Goal: Information Seeking & Learning: Check status

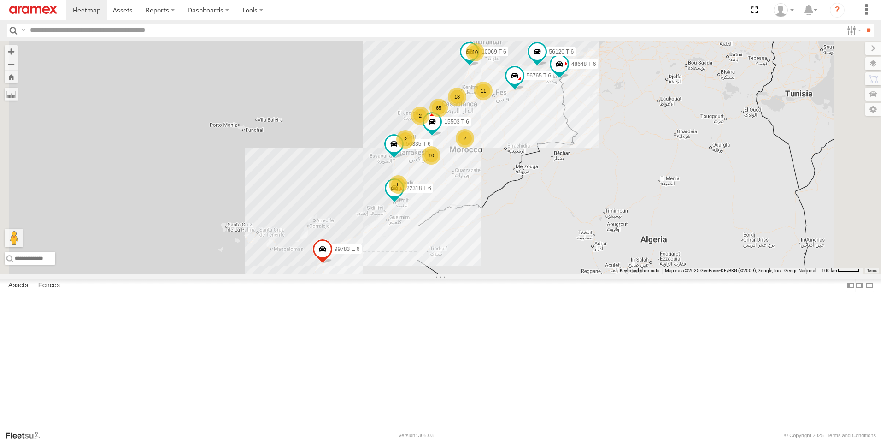
click at [151, 30] on input "text" at bounding box center [434, 29] width 816 height 13
paste input "*****"
type input "*****"
click at [863, 23] on input "**" at bounding box center [868, 29] width 11 height 13
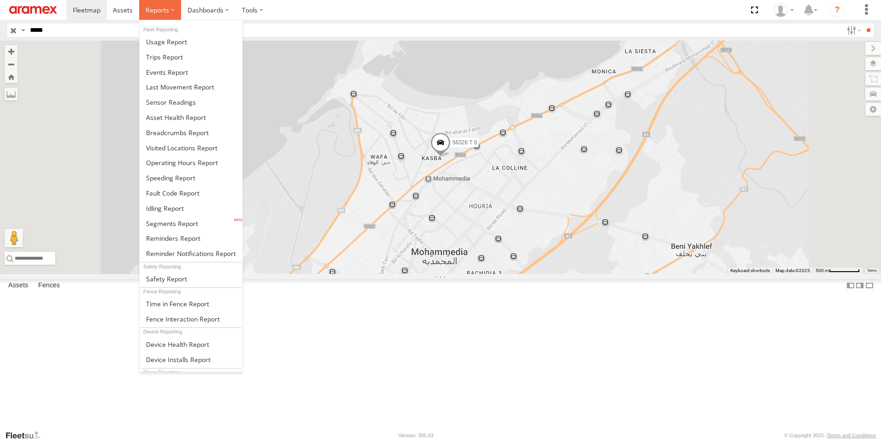
click at [163, 13] on span at bounding box center [157, 10] width 23 height 9
click at [168, 53] on span at bounding box center [164, 57] width 37 height 9
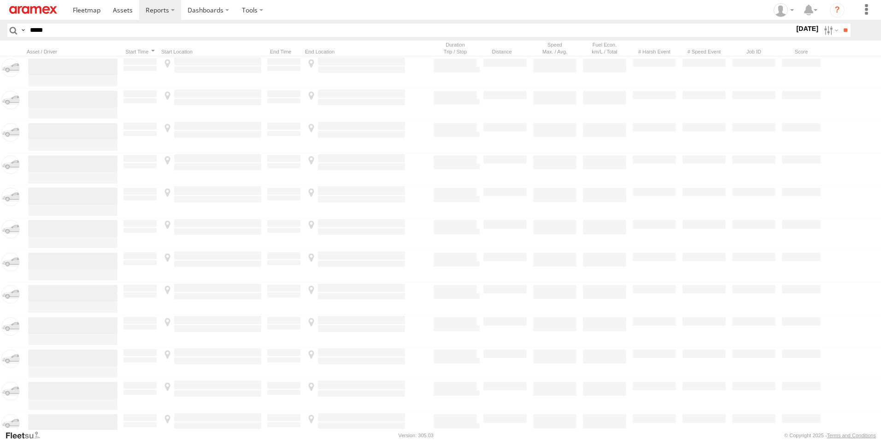
type input "*****"
click at [840, 23] on input "**" at bounding box center [845, 29] width 11 height 13
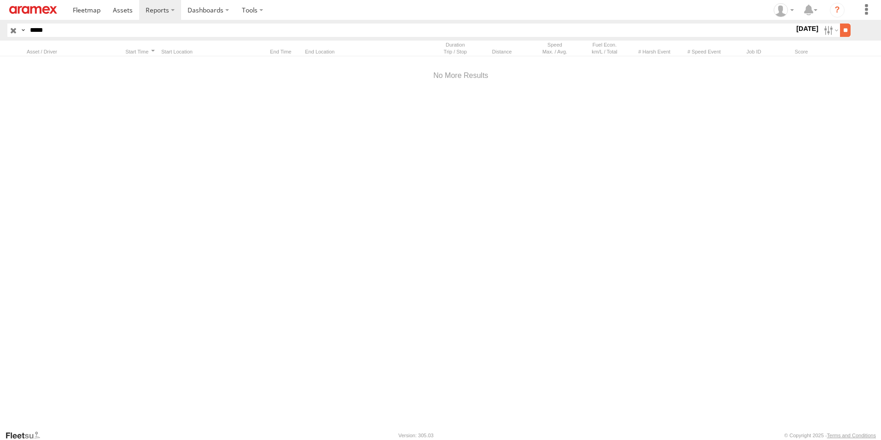
click at [840, 30] on input "**" at bounding box center [845, 29] width 11 height 13
click at [823, 29] on label at bounding box center [830, 29] width 20 height 13
click at [0, 0] on label at bounding box center [0, 0] width 0 height 0
click at [846, 36] on input "**" at bounding box center [845, 29] width 11 height 13
click at [824, 28] on label at bounding box center [830, 29] width 20 height 13
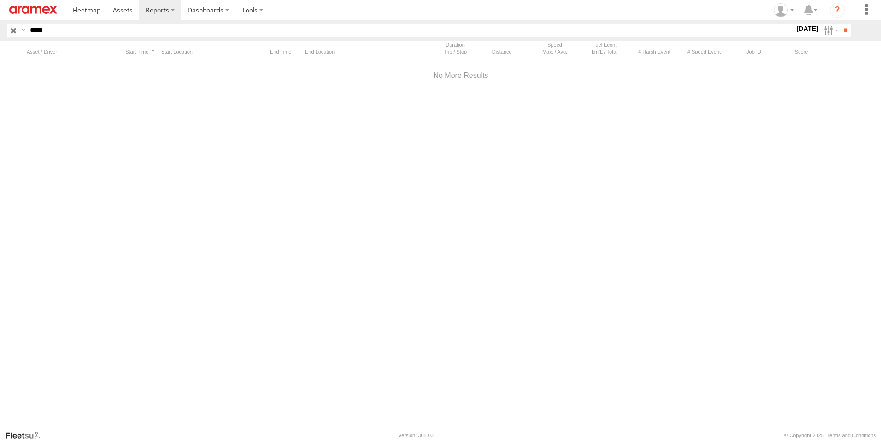
click at [0, 0] on label at bounding box center [0, 0] width 0 height 0
click at [841, 35] on input "**" at bounding box center [845, 29] width 11 height 13
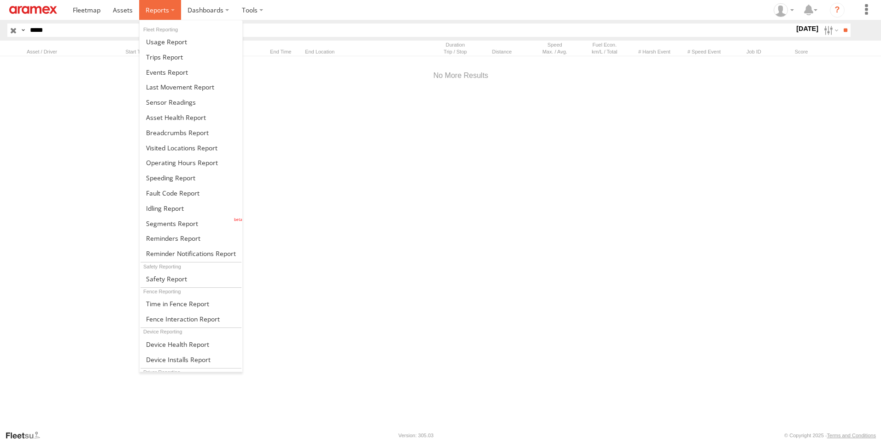
click at [153, 12] on span at bounding box center [157, 10] width 23 height 9
click at [161, 41] on span at bounding box center [166, 41] width 41 height 9
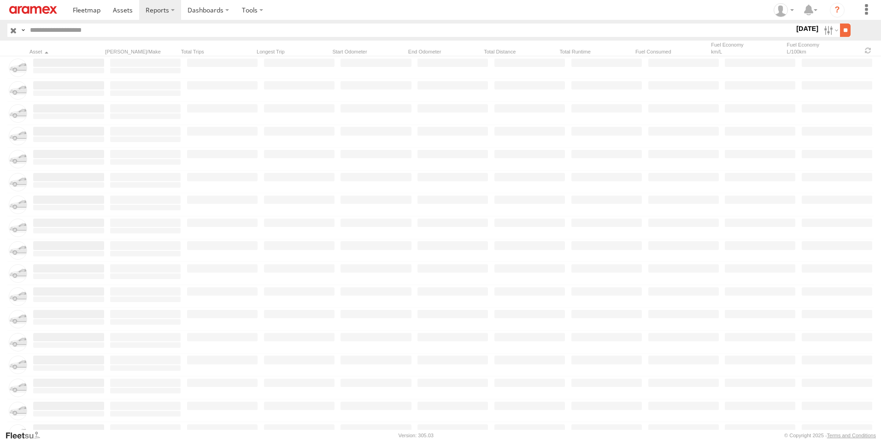
click at [846, 28] on input "**" at bounding box center [845, 29] width 11 height 13
click at [107, 36] on input "text" at bounding box center [410, 29] width 768 height 13
paste input "*****"
type input "*****"
click at [840, 23] on input "**" at bounding box center [845, 29] width 11 height 13
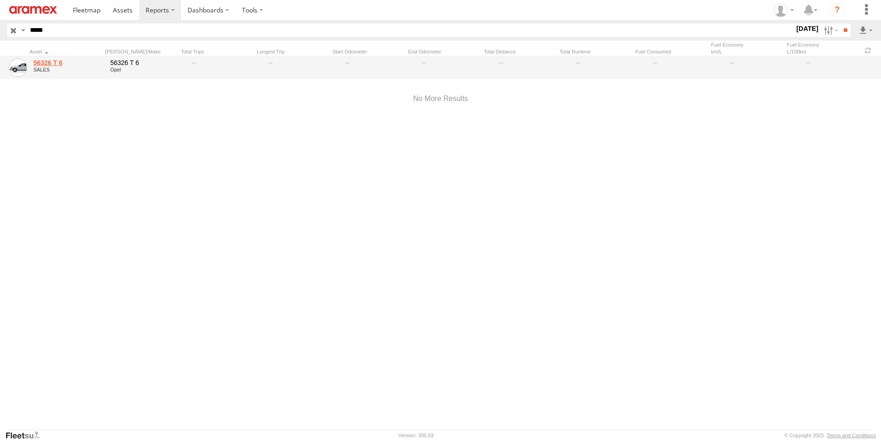
click at [42, 61] on link "56326 T 6" at bounding box center [68, 63] width 70 height 8
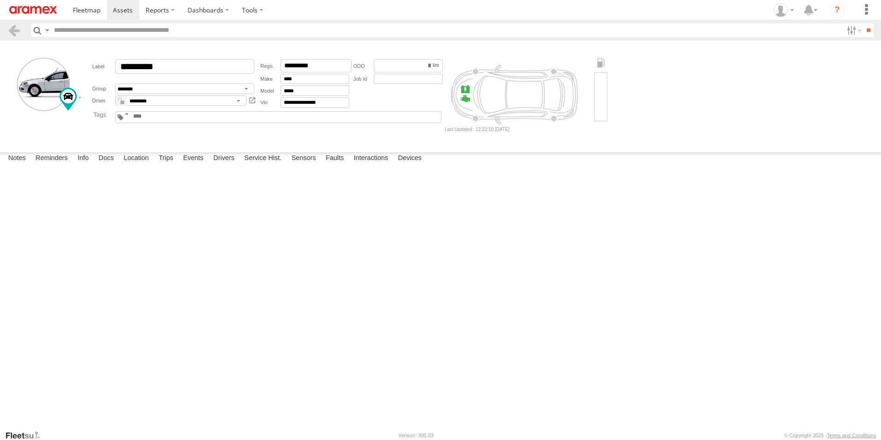
click at [75, 31] on input "text" at bounding box center [446, 29] width 793 height 13
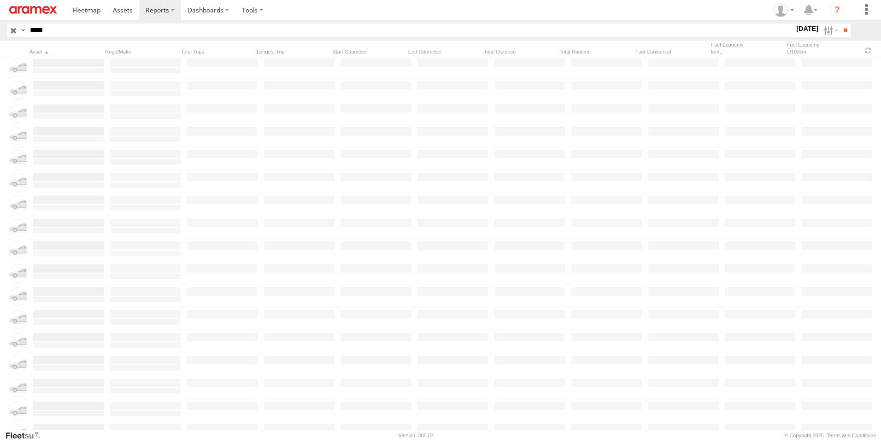
click at [0, 27] on html at bounding box center [440, 220] width 881 height 440
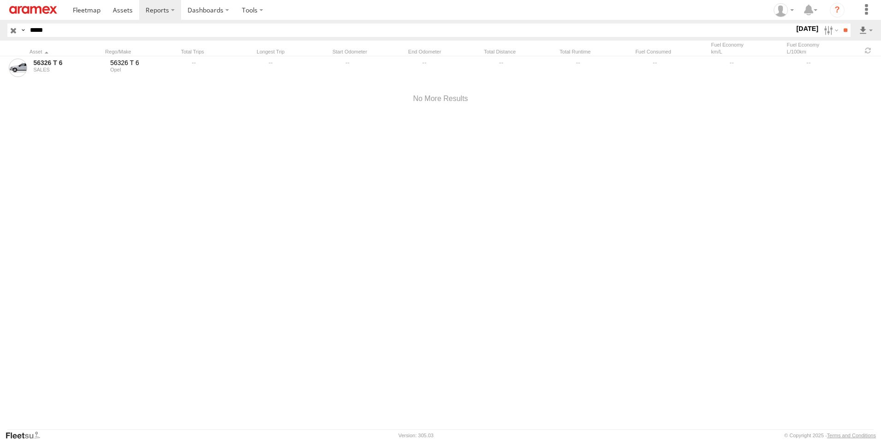
type input "*****"
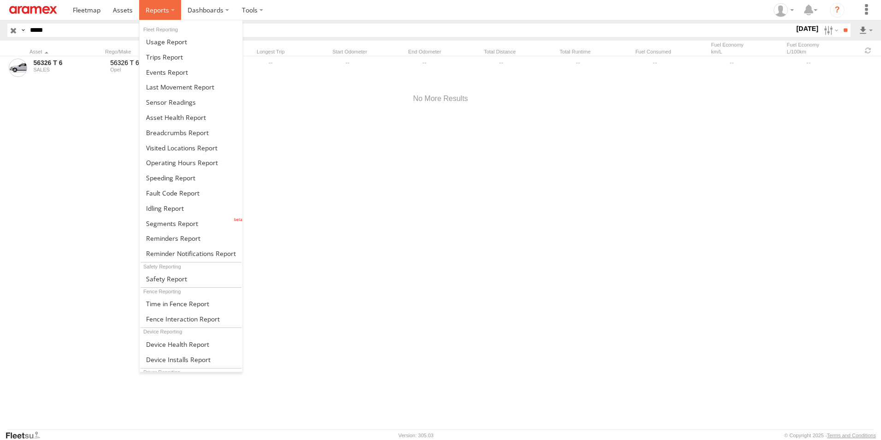
click at [165, 8] on span at bounding box center [157, 10] width 23 height 9
click at [182, 53] on span at bounding box center [164, 57] width 37 height 9
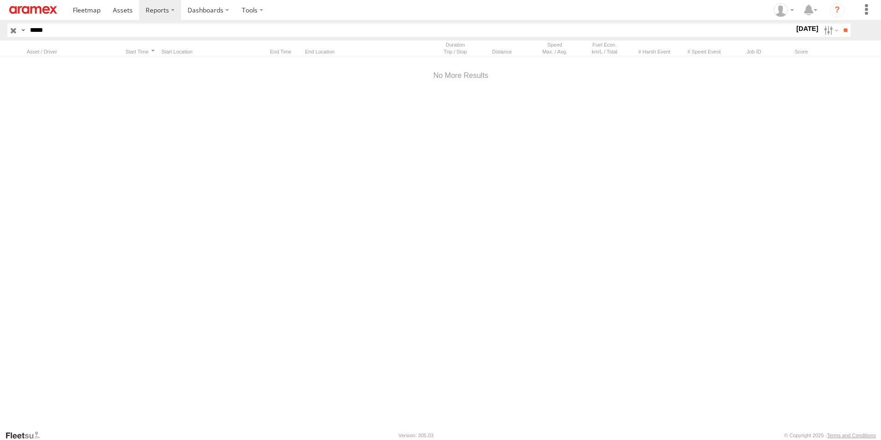
click at [0, 32] on html at bounding box center [440, 220] width 881 height 440
click at [840, 23] on input "**" at bounding box center [845, 29] width 11 height 13
click at [826, 31] on label at bounding box center [830, 29] width 20 height 13
drag, startPoint x: 809, startPoint y: 84, endPoint x: 834, endPoint y: 59, distance: 36.2
click at [0, 0] on label at bounding box center [0, 0] width 0 height 0
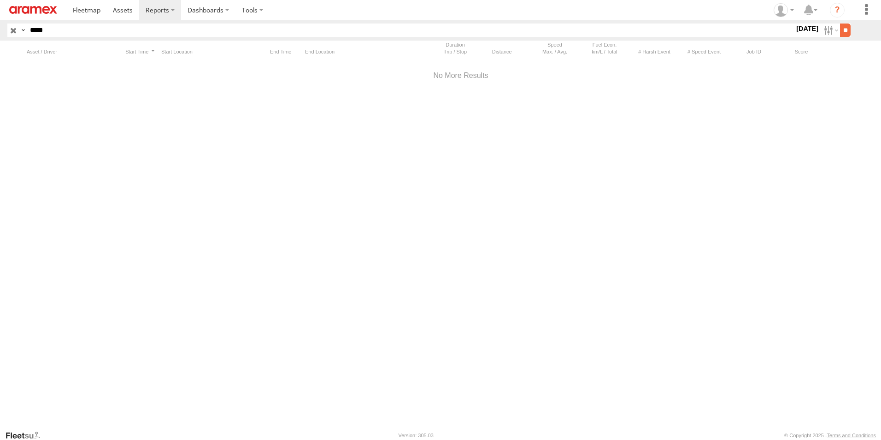
click at [840, 34] on input "**" at bounding box center [845, 29] width 11 height 13
drag, startPoint x: 61, startPoint y: 34, endPoint x: 0, endPoint y: 28, distance: 61.1
click at [0, 28] on html at bounding box center [440, 220] width 881 height 440
paste input "text"
click at [840, 23] on input "**" at bounding box center [845, 29] width 11 height 13
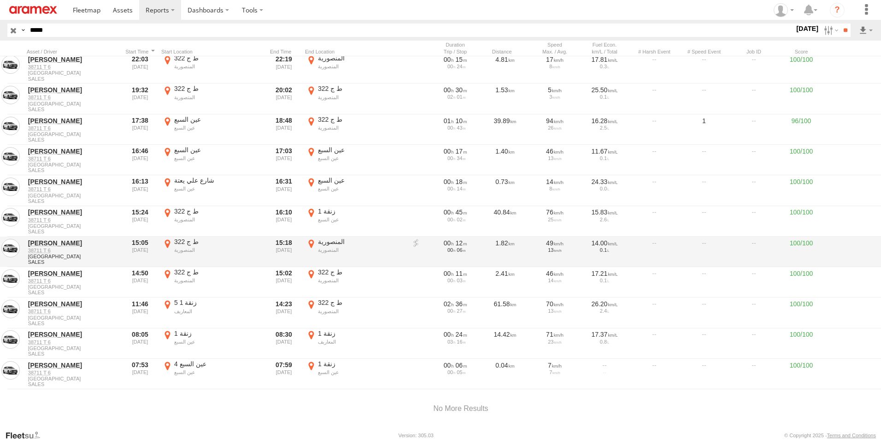
scroll to position [128, 0]
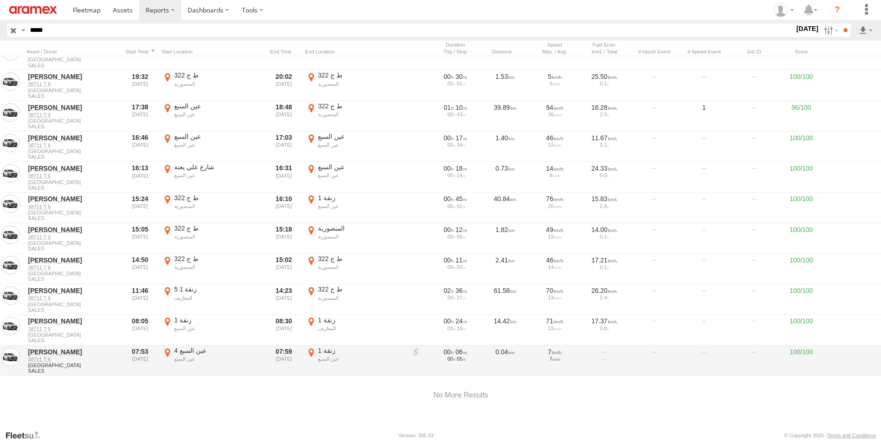
click at [312, 346] on label "زنقة 1 عين السبع 33.59946 -7.53447" at bounding box center [355, 360] width 101 height 29
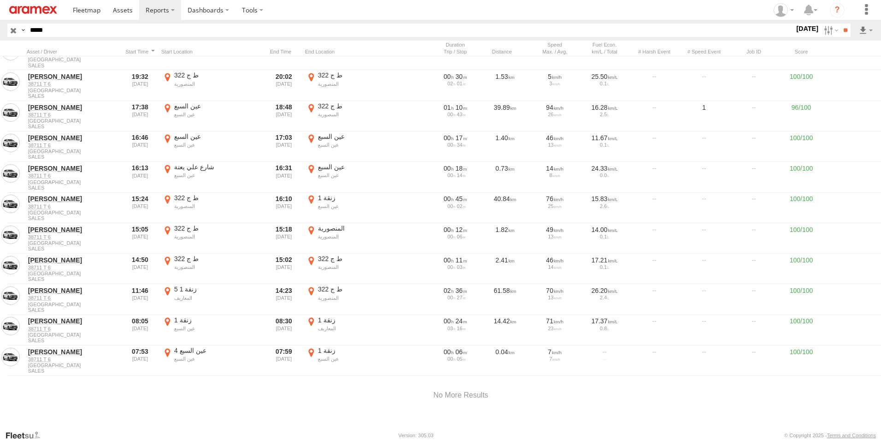
click at [0, 0] on button "Satellite" at bounding box center [0, 0] width 0 height 0
click at [0, 0] on label "×" at bounding box center [0, 0] width 0 height 0
click at [820, 31] on label at bounding box center [830, 29] width 20 height 13
click at [0, 0] on label at bounding box center [0, 0] width 0 height 0
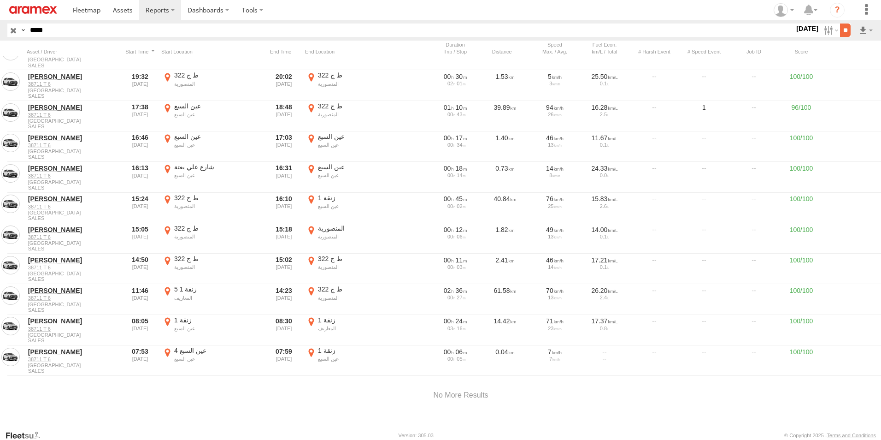
click at [843, 31] on input "**" at bounding box center [845, 29] width 11 height 13
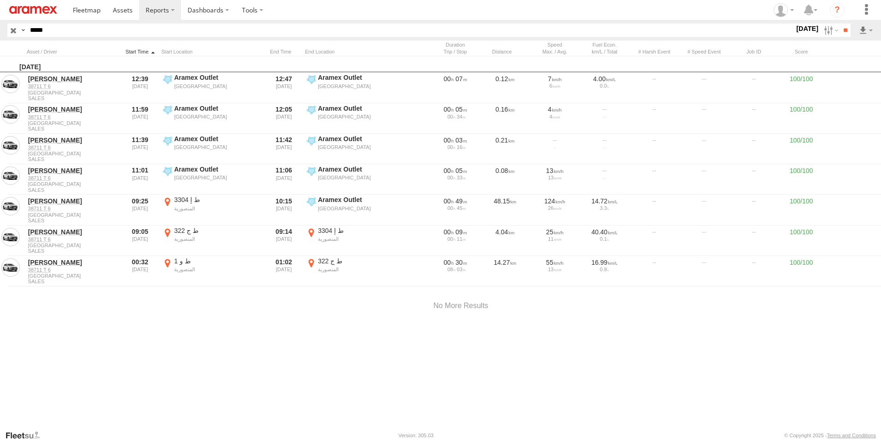
click at [137, 50] on div at bounding box center [140, 51] width 35 height 6
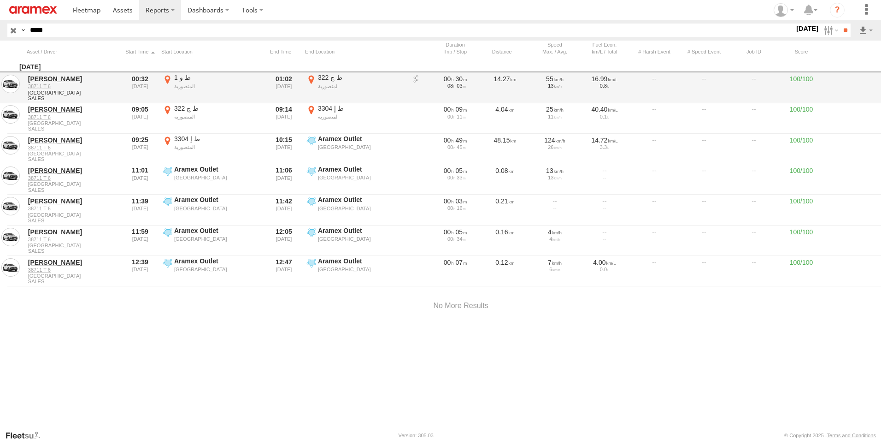
click at [312, 81] on label "ط ج 322 المنصورية 33.76034 -7.27771" at bounding box center [355, 87] width 101 height 29
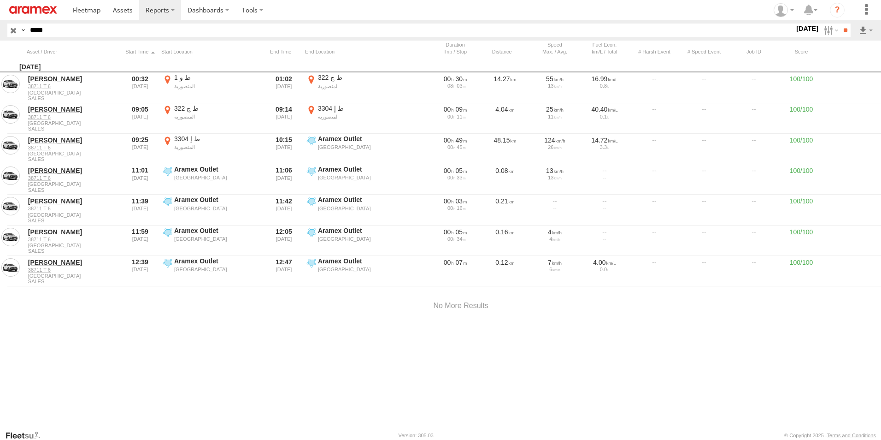
drag, startPoint x: 441, startPoint y: 213, endPoint x: 441, endPoint y: 339, distance: 125.3
click at [0, 0] on div at bounding box center [0, 0] width 0 height 0
drag, startPoint x: 476, startPoint y: 233, endPoint x: 469, endPoint y: 249, distance: 18.2
click at [0, 0] on div at bounding box center [0, 0] width 0 height 0
drag, startPoint x: 448, startPoint y: 270, endPoint x: 533, endPoint y: 177, distance: 126.6
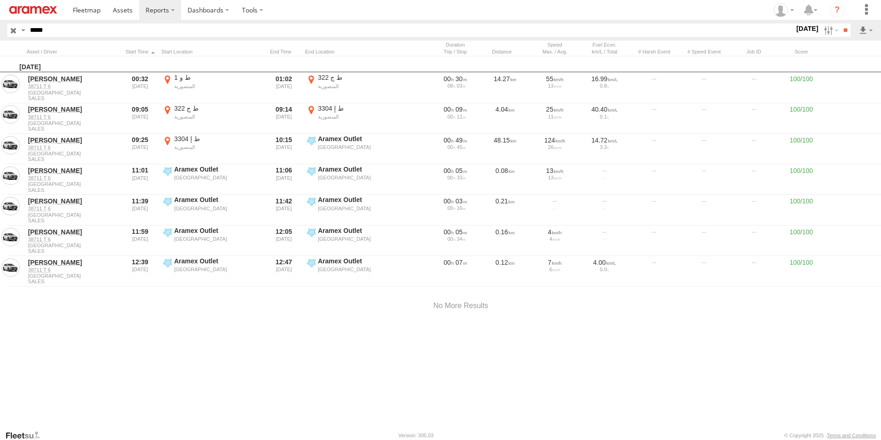
click at [0, 0] on div at bounding box center [0, 0] width 0 height 0
drag, startPoint x: 404, startPoint y: 287, endPoint x: 426, endPoint y: 275, distance: 25.8
click at [0, 0] on div at bounding box center [0, 0] width 0 height 0
drag, startPoint x: 558, startPoint y: 247, endPoint x: 540, endPoint y: 263, distance: 24.1
click at [0, 0] on div at bounding box center [0, 0] width 0 height 0
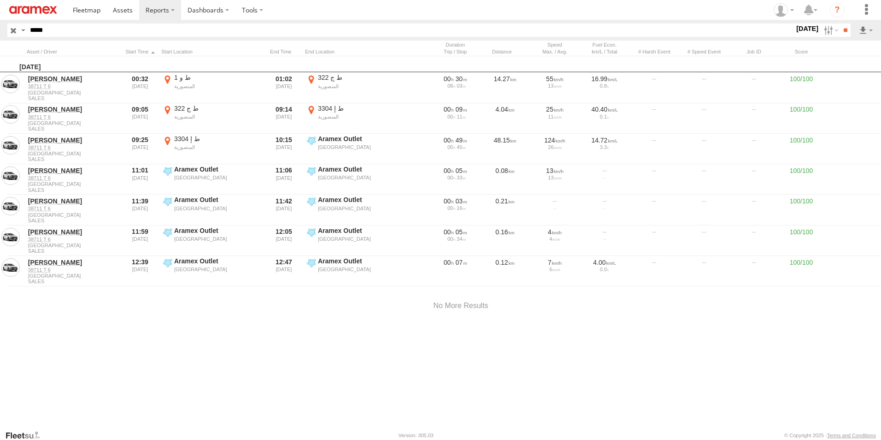
drag, startPoint x: 552, startPoint y: 307, endPoint x: 458, endPoint y: 291, distance: 96.2
click at [0, 0] on div at bounding box center [0, 0] width 0 height 0
drag, startPoint x: 357, startPoint y: 232, endPoint x: 486, endPoint y: 353, distance: 177.3
click at [0, 0] on div at bounding box center [0, 0] width 0 height 0
drag, startPoint x: 439, startPoint y: 261, endPoint x: 449, endPoint y: 279, distance: 20.6
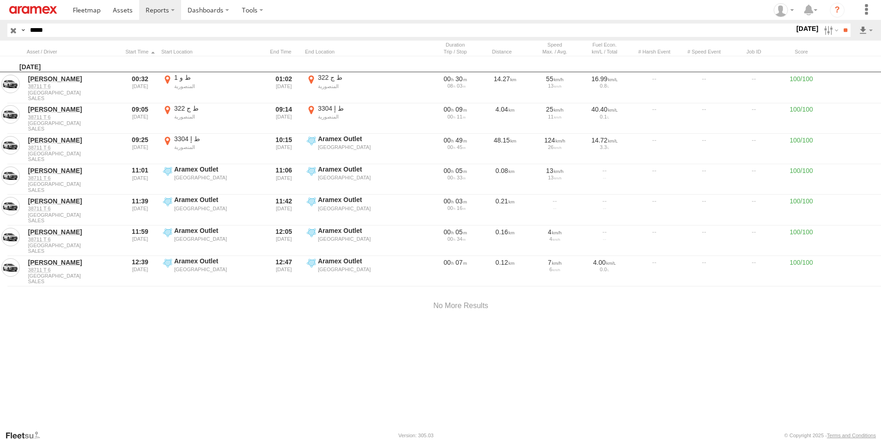
click at [0, 0] on div at bounding box center [0, 0] width 0 height 0
click at [0, 0] on label "×" at bounding box center [0, 0] width 0 height 0
drag, startPoint x: 59, startPoint y: 31, endPoint x: 0, endPoint y: 30, distance: 59.4
click at [0, 29] on html at bounding box center [440, 220] width 881 height 440
paste input "text"
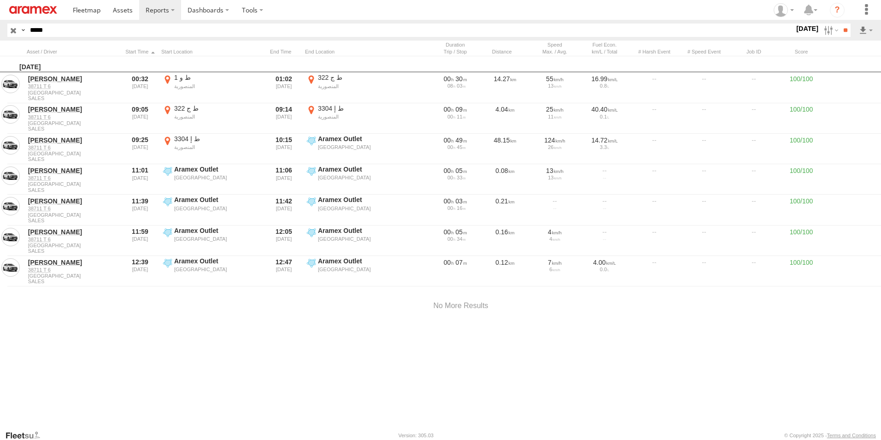
click at [840, 23] on input "**" at bounding box center [845, 29] width 11 height 13
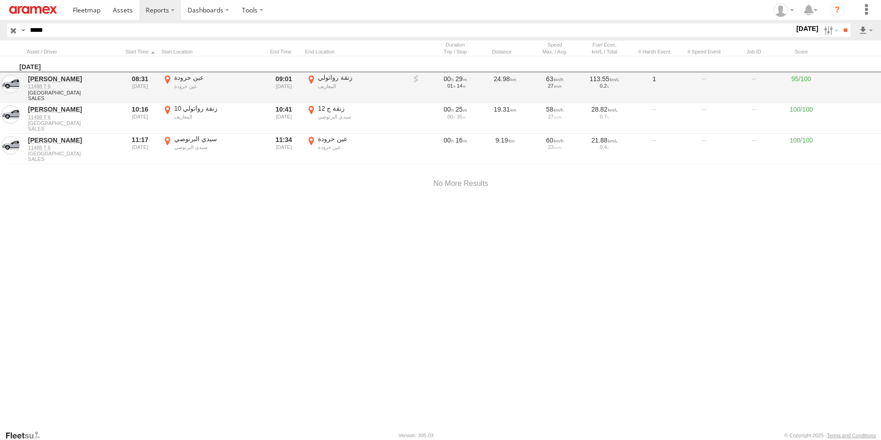
click at [167, 78] on label "عين حرودة [GEOGRAPHIC_DATA] 33.6523 -7.44707" at bounding box center [211, 87] width 101 height 29
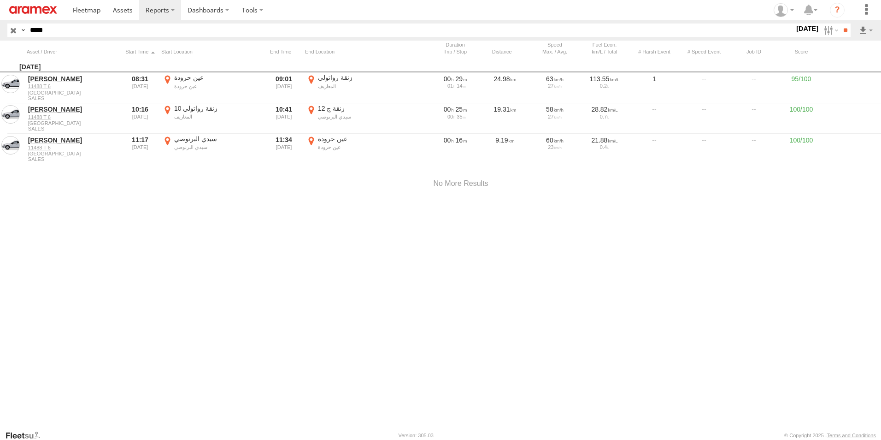
drag, startPoint x: 438, startPoint y: 205, endPoint x: 472, endPoint y: 336, distance: 136.1
click at [0, 0] on div at bounding box center [0, 0] width 0 height 0
drag, startPoint x: 605, startPoint y: 257, endPoint x: 528, endPoint y: 250, distance: 78.2
click at [0, 0] on div at bounding box center [0, 0] width 0 height 0
drag, startPoint x: 552, startPoint y: 294, endPoint x: 536, endPoint y: 253, distance: 44.8
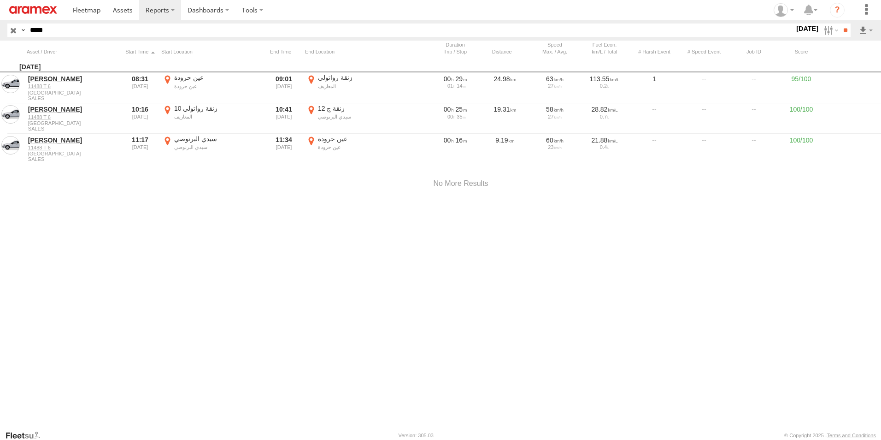
click at [0, 0] on div at bounding box center [0, 0] width 0 height 0
drag, startPoint x: 525, startPoint y: 253, endPoint x: 522, endPoint y: 307, distance: 54.9
click at [0, 0] on div at bounding box center [0, 0] width 0 height 0
drag, startPoint x: 531, startPoint y: 265, endPoint x: 562, endPoint y: 181, distance: 89.8
click at [0, 0] on div at bounding box center [0, 0] width 0 height 0
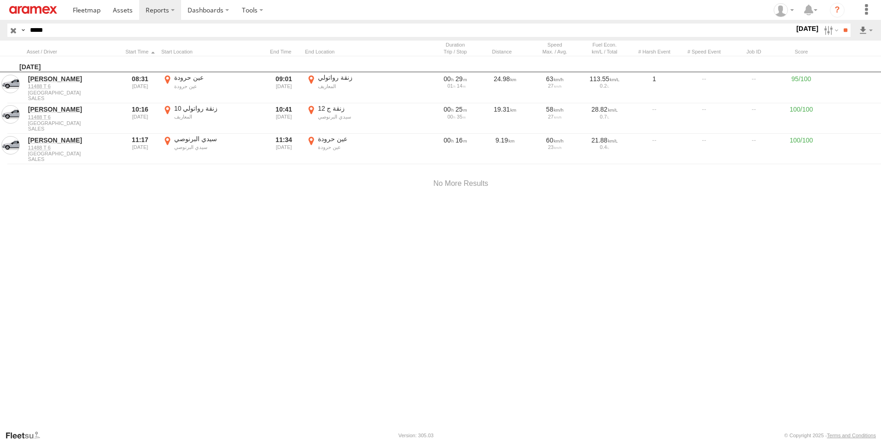
click at [0, 0] on label "×" at bounding box center [0, 0] width 0 height 0
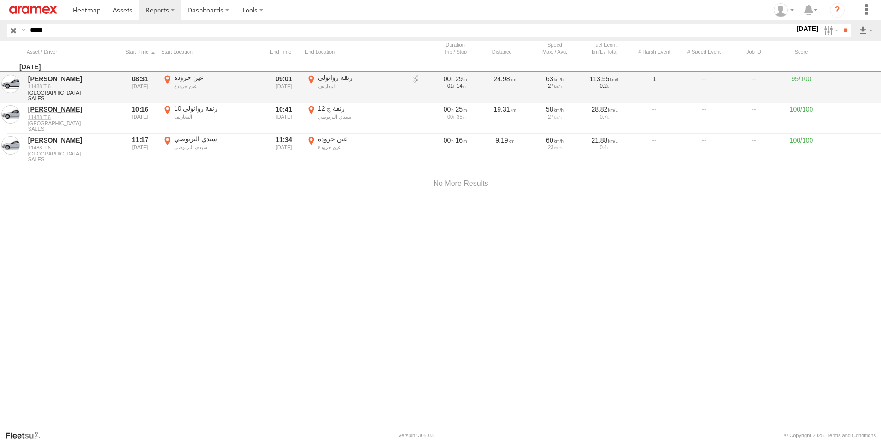
click at [310, 77] on label "زنقة رواتولي المعاريف 33.55711 -7.64302" at bounding box center [355, 87] width 101 height 29
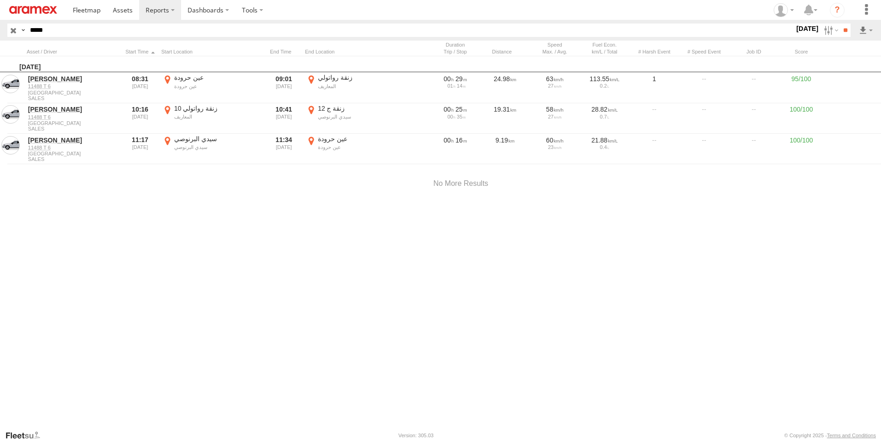
click at [0, 0] on label "×" at bounding box center [0, 0] width 0 height 0
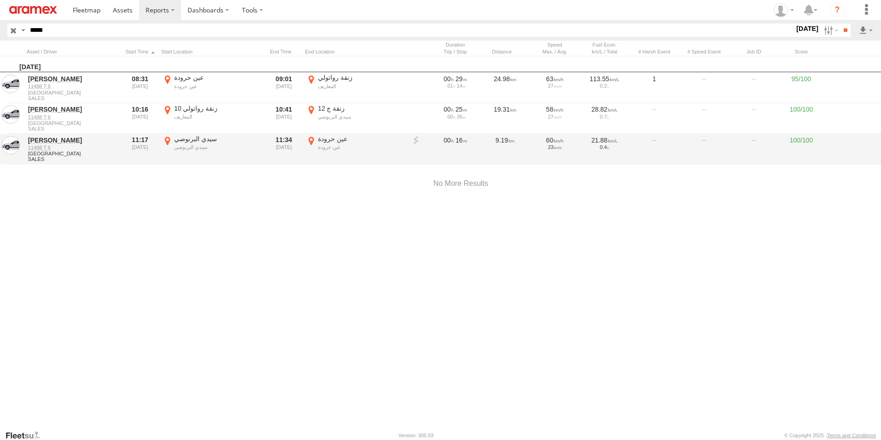
click at [311, 141] on label "عين حرودة [GEOGRAPHIC_DATA] 33.65236 -7.44667" at bounding box center [355, 149] width 101 height 29
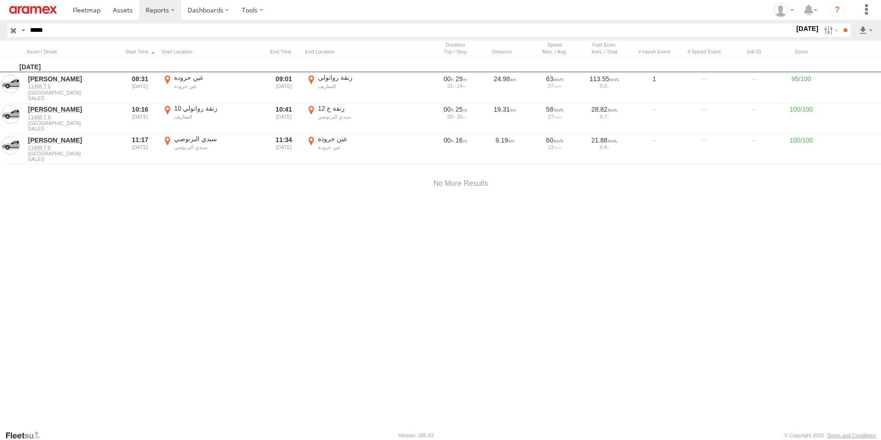
click at [0, 0] on label "×" at bounding box center [0, 0] width 0 height 0
click at [0, 26] on html at bounding box center [440, 220] width 881 height 440
paste input "text"
type input "*****"
click at [840, 28] on input "**" at bounding box center [845, 29] width 11 height 13
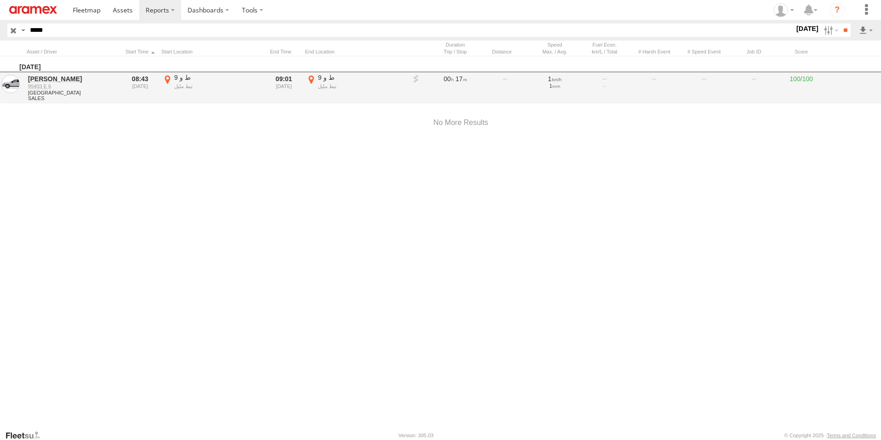
click at [311, 79] on label "ط و 9 تيط مليل 33.53375 -7.49486" at bounding box center [355, 87] width 101 height 29
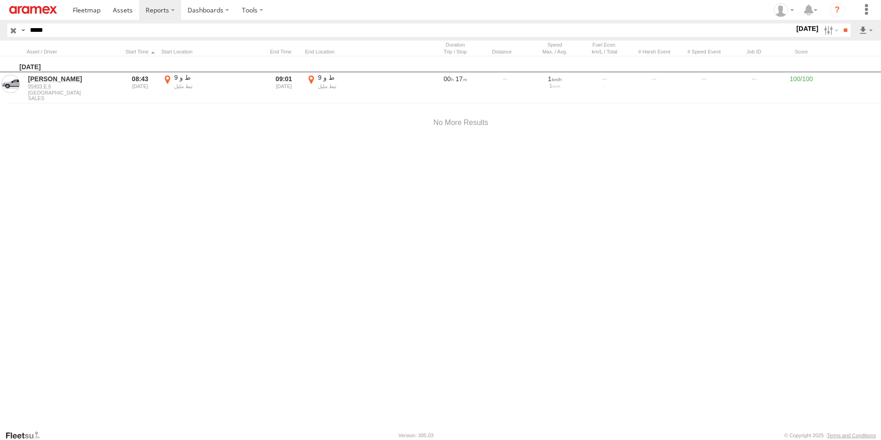
drag, startPoint x: 519, startPoint y: 219, endPoint x: 441, endPoint y: 282, distance: 100.7
click at [0, 0] on div at bounding box center [0, 0] width 0 height 0
drag, startPoint x: 549, startPoint y: 288, endPoint x: 412, endPoint y: 306, distance: 138.0
click at [0, 0] on div at bounding box center [0, 0] width 0 height 0
drag, startPoint x: 584, startPoint y: 303, endPoint x: 558, endPoint y: 385, distance: 86.0
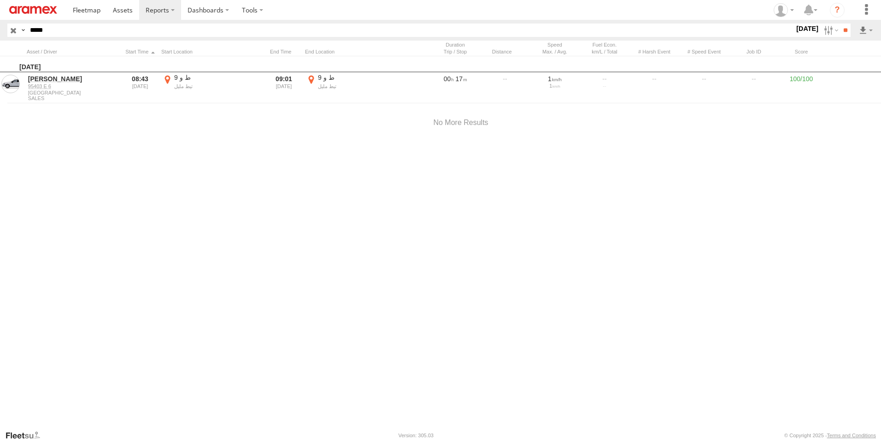
click at [0, 0] on div "Location Details × ← Move left → Move right ↑ Move up ↓ Move down + Zoom in - Z…" at bounding box center [0, 0] width 0 height 0
drag, startPoint x: 505, startPoint y: 312, endPoint x: 442, endPoint y: 243, distance: 93.0
click at [0, 0] on div at bounding box center [0, 0] width 0 height 0
click at [0, 0] on label "×" at bounding box center [0, 0] width 0 height 0
click at [822, 31] on label at bounding box center [830, 29] width 20 height 13
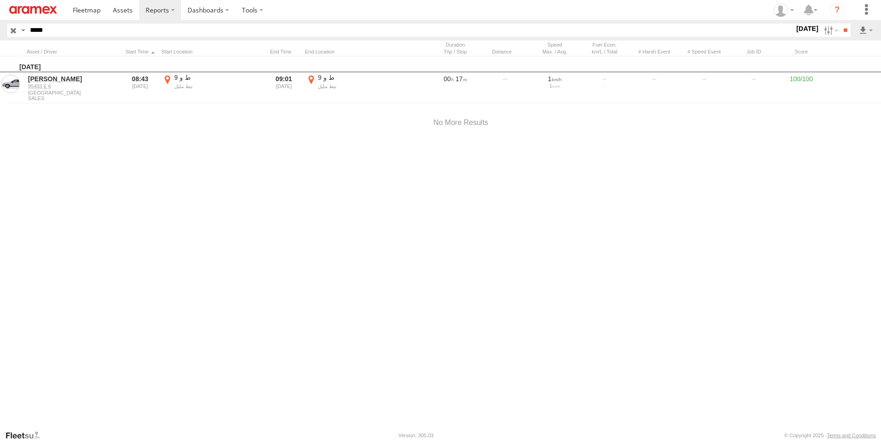
click at [0, 0] on label at bounding box center [0, 0] width 0 height 0
click at [844, 33] on input "**" at bounding box center [845, 29] width 11 height 13
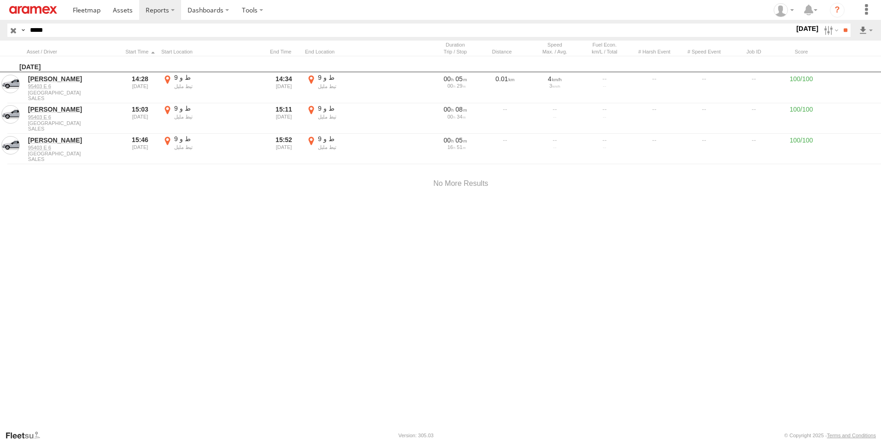
click at [166, 78] on label "ط و 9 تيط مليل 33.53376 -7.49489" at bounding box center [211, 87] width 101 height 29
drag, startPoint x: 457, startPoint y: 209, endPoint x: 462, endPoint y: 409, distance: 200.0
click at [0, 0] on div "Location Details × ← Move left → Move right ↑ Move up ↓ Move down + Zoom in - Z…" at bounding box center [0, 0] width 0 height 0
drag, startPoint x: 450, startPoint y: 244, endPoint x: 452, endPoint y: 288, distance: 44.3
click at [0, 0] on div at bounding box center [0, 0] width 0 height 0
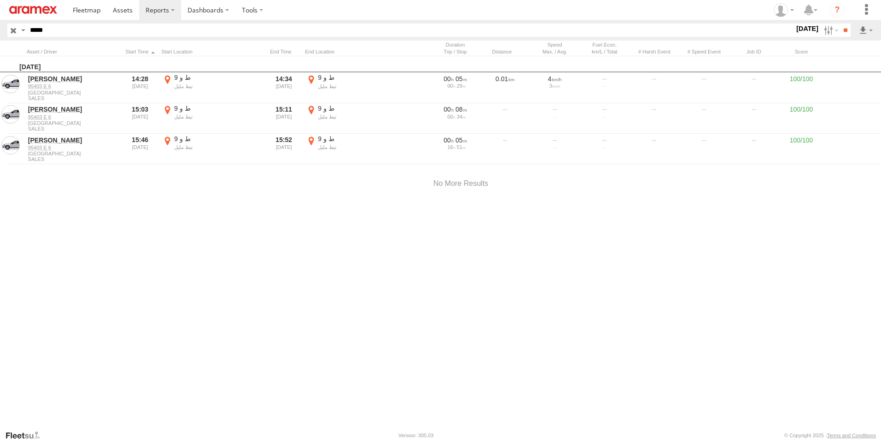
drag, startPoint x: 490, startPoint y: 302, endPoint x: 486, endPoint y: 298, distance: 6.2
click at [0, 0] on div at bounding box center [0, 0] width 0 height 0
drag, startPoint x: 542, startPoint y: 202, endPoint x: 511, endPoint y: 242, distance: 51.2
click at [0, 0] on div at bounding box center [0, 0] width 0 height 0
drag, startPoint x: 520, startPoint y: 205, endPoint x: 429, endPoint y: 214, distance: 90.8
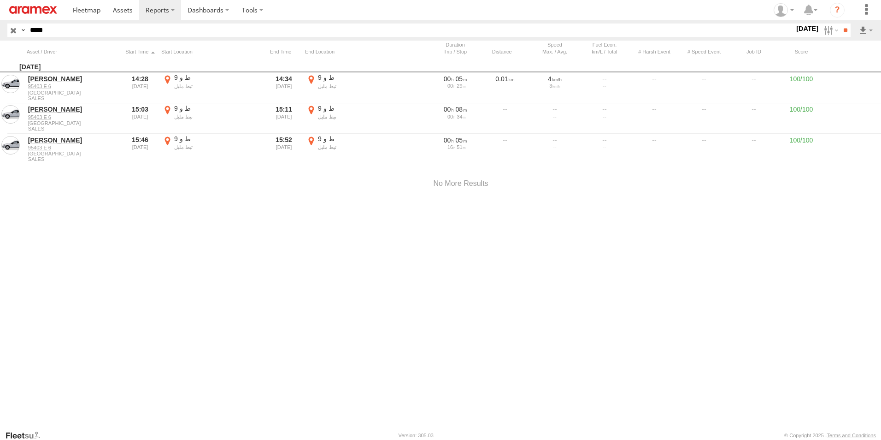
click at [0, 0] on div at bounding box center [0, 0] width 0 height 0
drag, startPoint x: 581, startPoint y: 233, endPoint x: 473, endPoint y: 212, distance: 109.3
click at [0, 0] on div at bounding box center [0, 0] width 0 height 0
drag, startPoint x: 605, startPoint y: 206, endPoint x: 652, endPoint y: 320, distance: 122.9
click at [0, 0] on div at bounding box center [0, 0] width 0 height 0
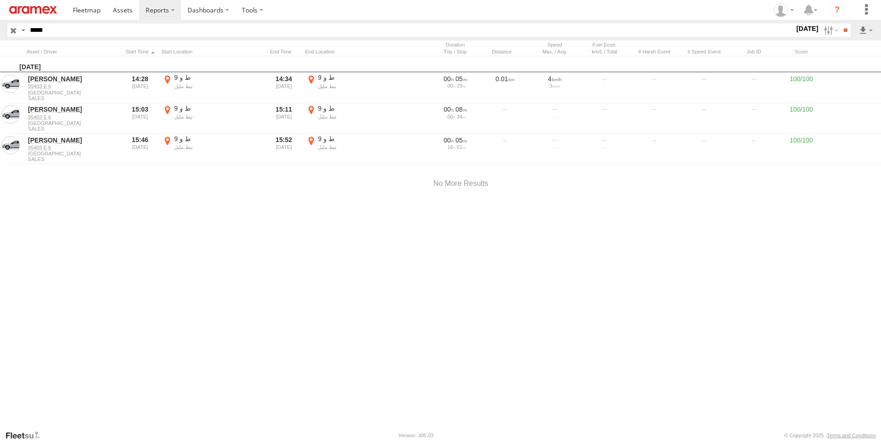
click at [0, 0] on div "Location Details ×" at bounding box center [0, 0] width 0 height 0
click at [0, 0] on label "×" at bounding box center [0, 0] width 0 height 0
click at [823, 33] on label at bounding box center [830, 29] width 20 height 13
click at [0, 0] on label at bounding box center [0, 0] width 0 height 0
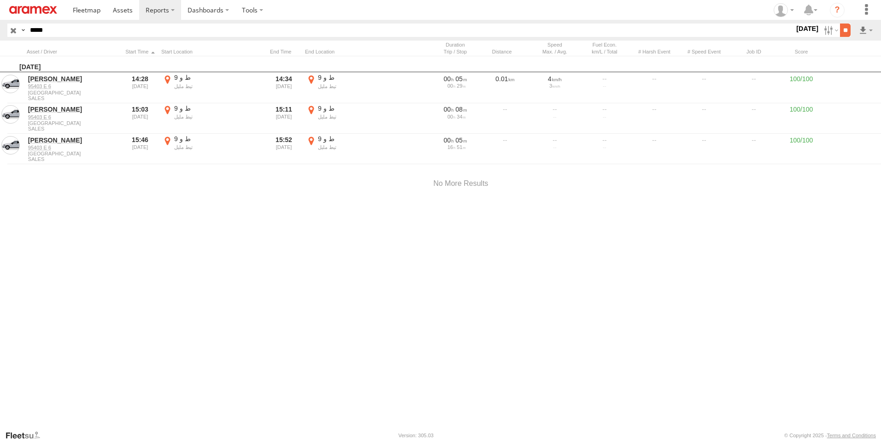
click at [846, 30] on input "**" at bounding box center [845, 29] width 11 height 13
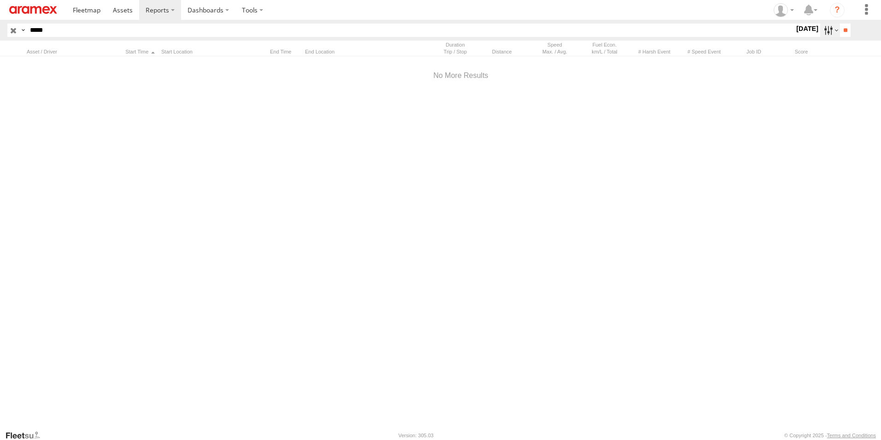
click at [825, 31] on label at bounding box center [830, 29] width 20 height 13
click at [0, 0] on label at bounding box center [0, 0] width 0 height 0
click at [840, 28] on input "**" at bounding box center [845, 29] width 11 height 13
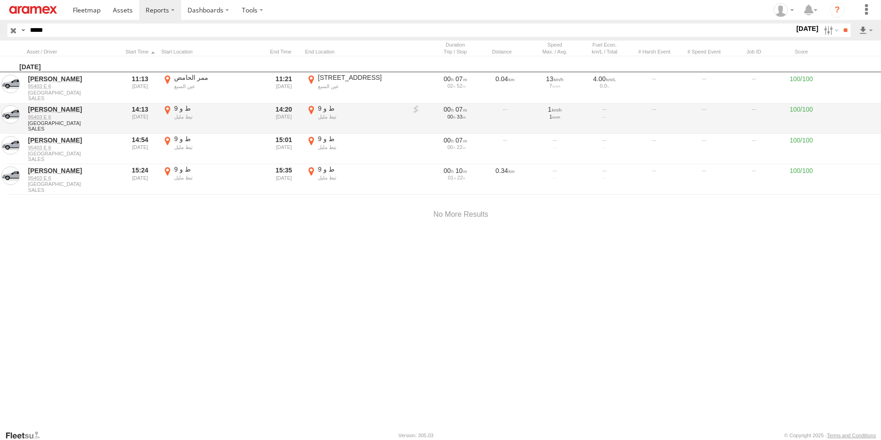
click at [310, 109] on label "ط و 9 تيط مليل 33.5339 -7.49511" at bounding box center [355, 118] width 101 height 29
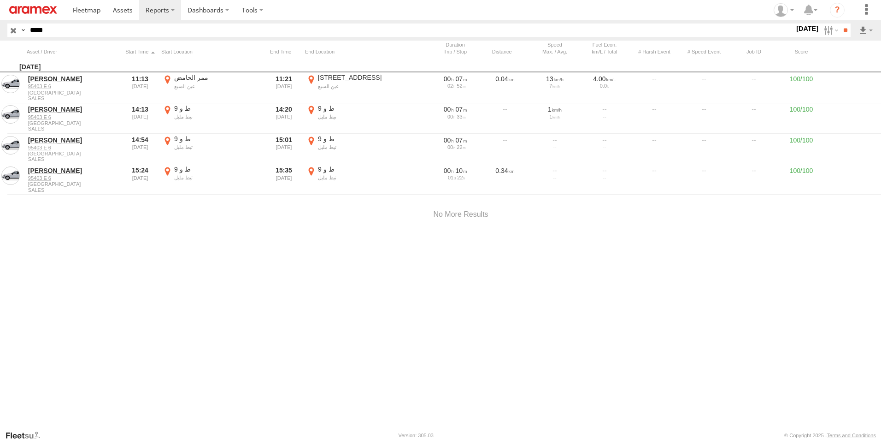
drag, startPoint x: 581, startPoint y: 270, endPoint x: 542, endPoint y: 269, distance: 39.2
click at [0, 0] on div at bounding box center [0, 0] width 0 height 0
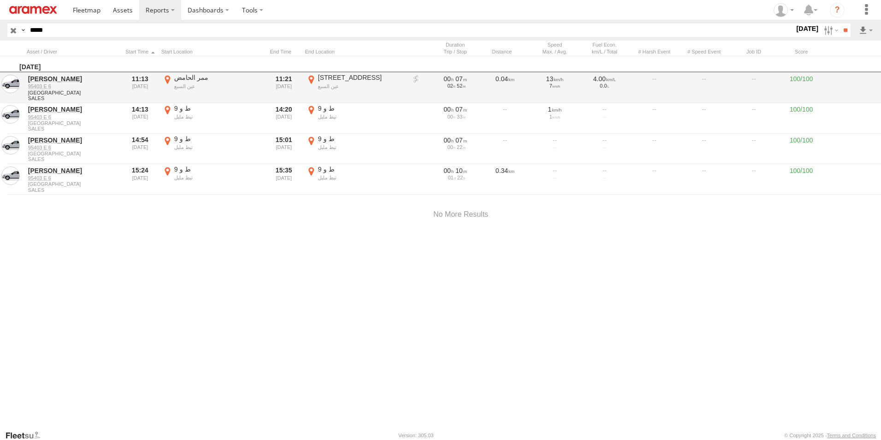
click at [0, 0] on label "×" at bounding box center [0, 0] width 0 height 0
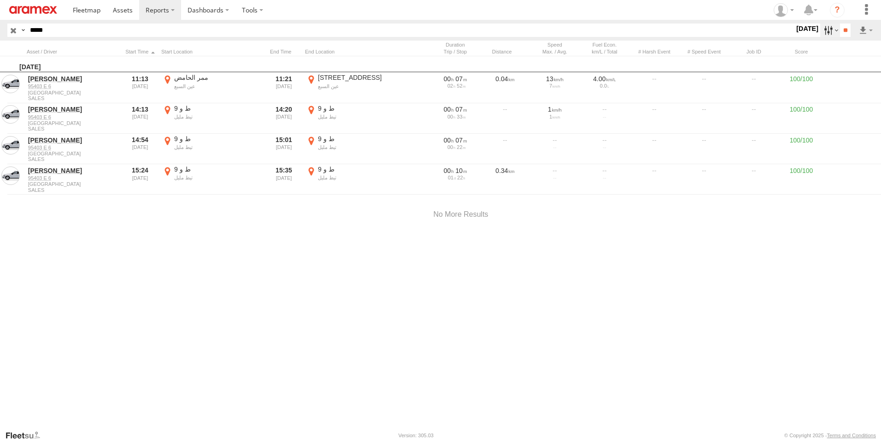
click at [824, 29] on label at bounding box center [830, 29] width 20 height 13
click at [0, 0] on label at bounding box center [0, 0] width 0 height 0
click at [842, 30] on input "**" at bounding box center [845, 29] width 11 height 13
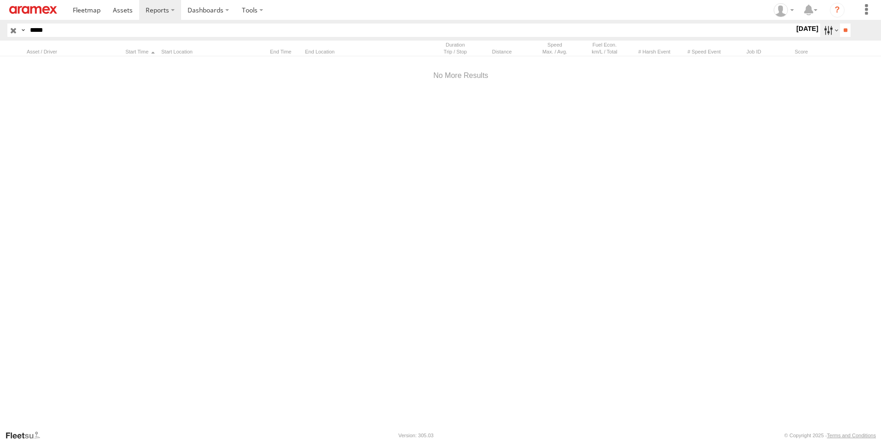
click at [825, 31] on label at bounding box center [830, 29] width 20 height 13
click at [0, 0] on label at bounding box center [0, 0] width 0 height 0
click at [840, 29] on input "**" at bounding box center [845, 29] width 11 height 13
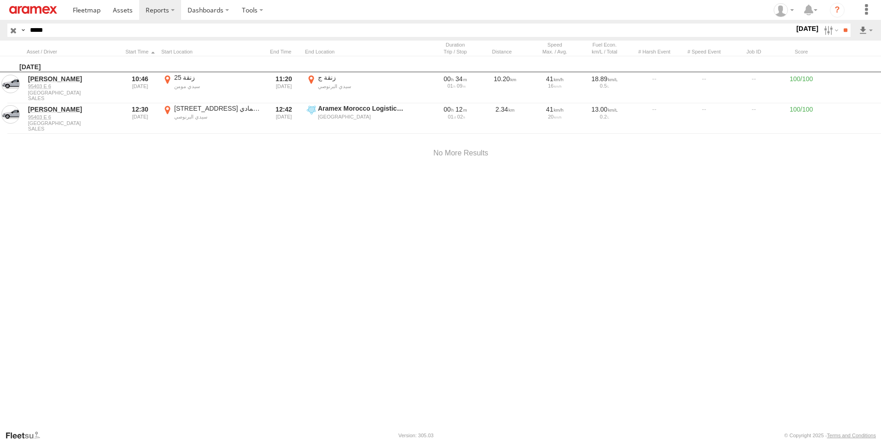
drag, startPoint x: 169, startPoint y: 78, endPoint x: 171, endPoint y: 83, distance: 5.6
click at [169, 78] on label "زنقة 25 سيدي مومن 33.58 -7.53023" at bounding box center [211, 87] width 101 height 29
drag, startPoint x: 345, startPoint y: 228, endPoint x: 465, endPoint y: 222, distance: 120.9
click at [0, 0] on div at bounding box center [0, 0] width 0 height 0
drag, startPoint x: 317, startPoint y: 248, endPoint x: 653, endPoint y: 144, distance: 351.5
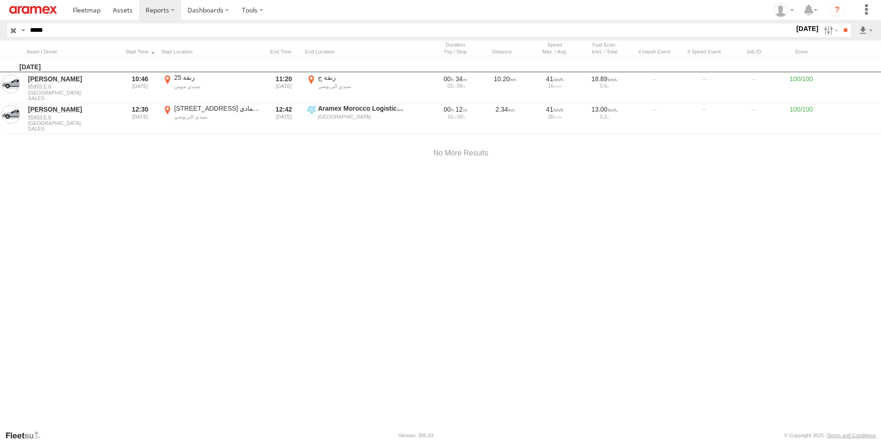
click at [0, 0] on div at bounding box center [0, 0] width 0 height 0
click at [0, 0] on div "Location Details ×" at bounding box center [0, 0] width 0 height 0
click at [0, 0] on label "×" at bounding box center [0, 0] width 0 height 0
